Goal: Navigation & Orientation: Find specific page/section

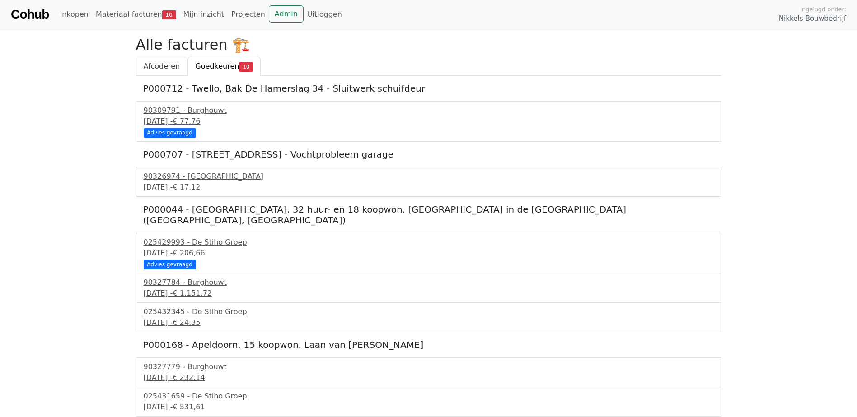
scroll to position [1, 0]
click at [167, 64] on span "Afcoderen" at bounding box center [162, 65] width 37 height 9
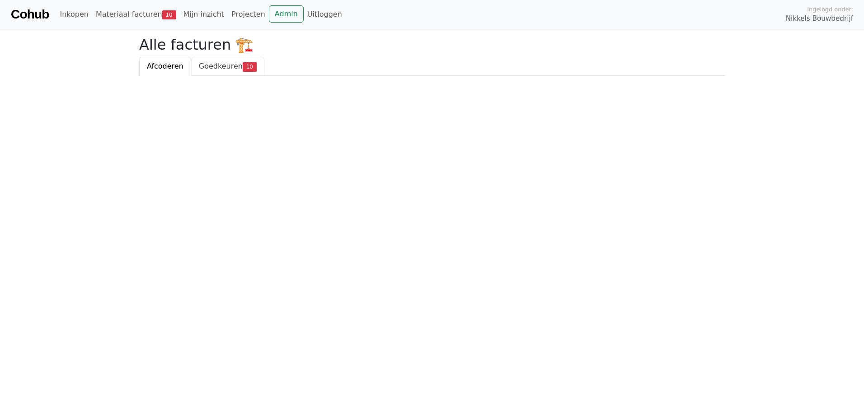
click at [225, 68] on span "Goedkeuren" at bounding box center [221, 66] width 44 height 9
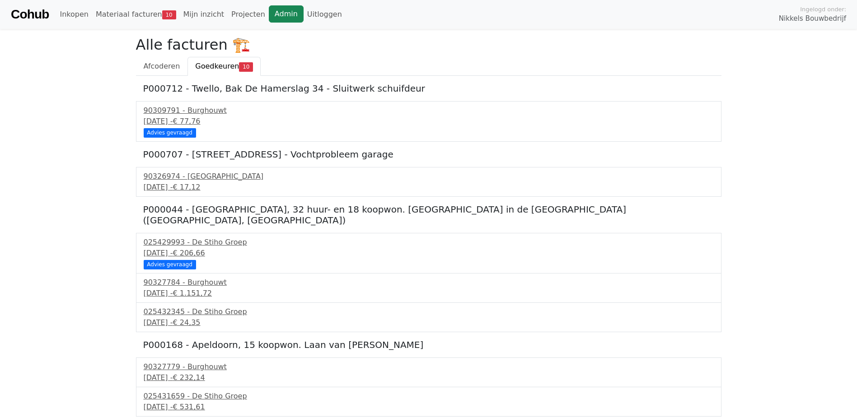
click at [269, 12] on link "Admin" at bounding box center [286, 13] width 35 height 17
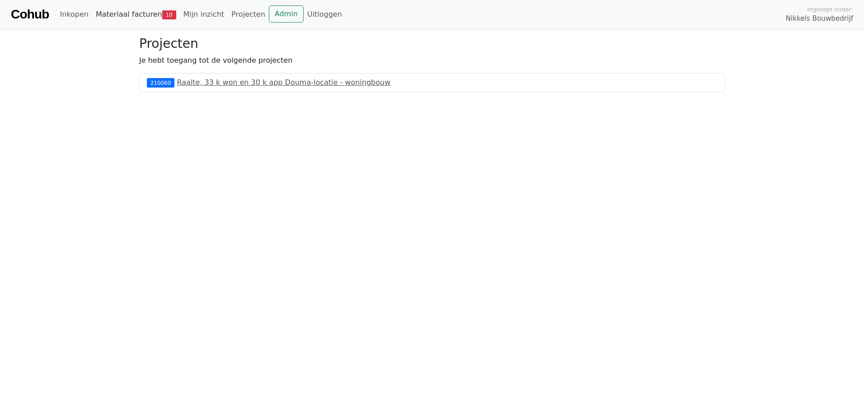
click at [162, 14] on span "10" at bounding box center [169, 14] width 14 height 9
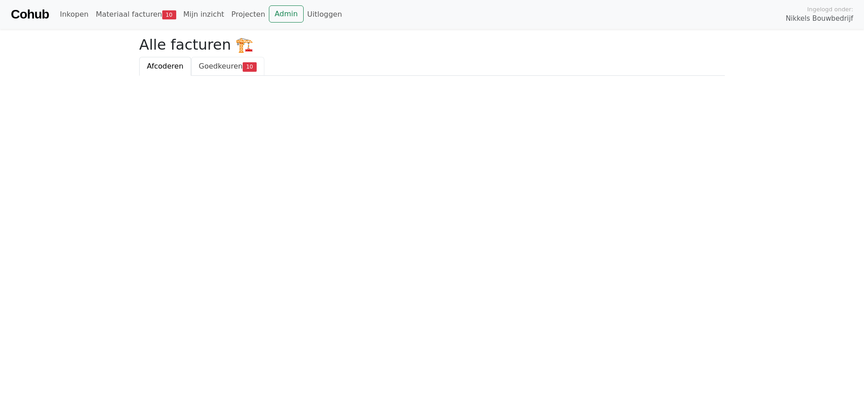
click at [218, 60] on link "Goedkeuren 10" at bounding box center [227, 66] width 73 height 19
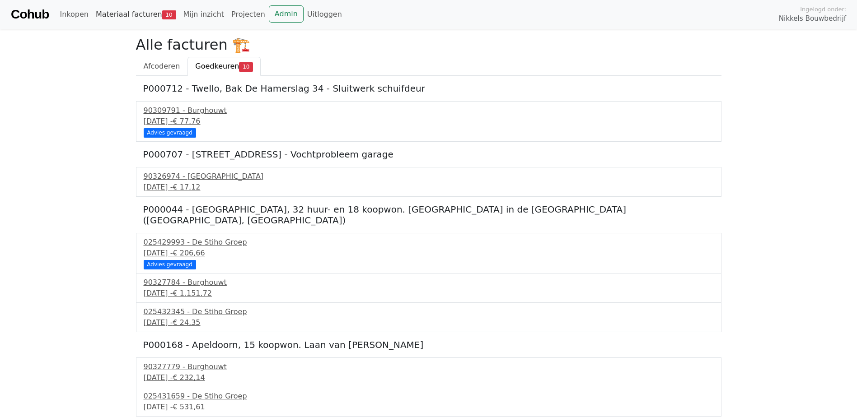
click at [143, 10] on link "Materiaal facturen 10" at bounding box center [136, 14] width 88 height 18
